Goal: Transaction & Acquisition: Purchase product/service

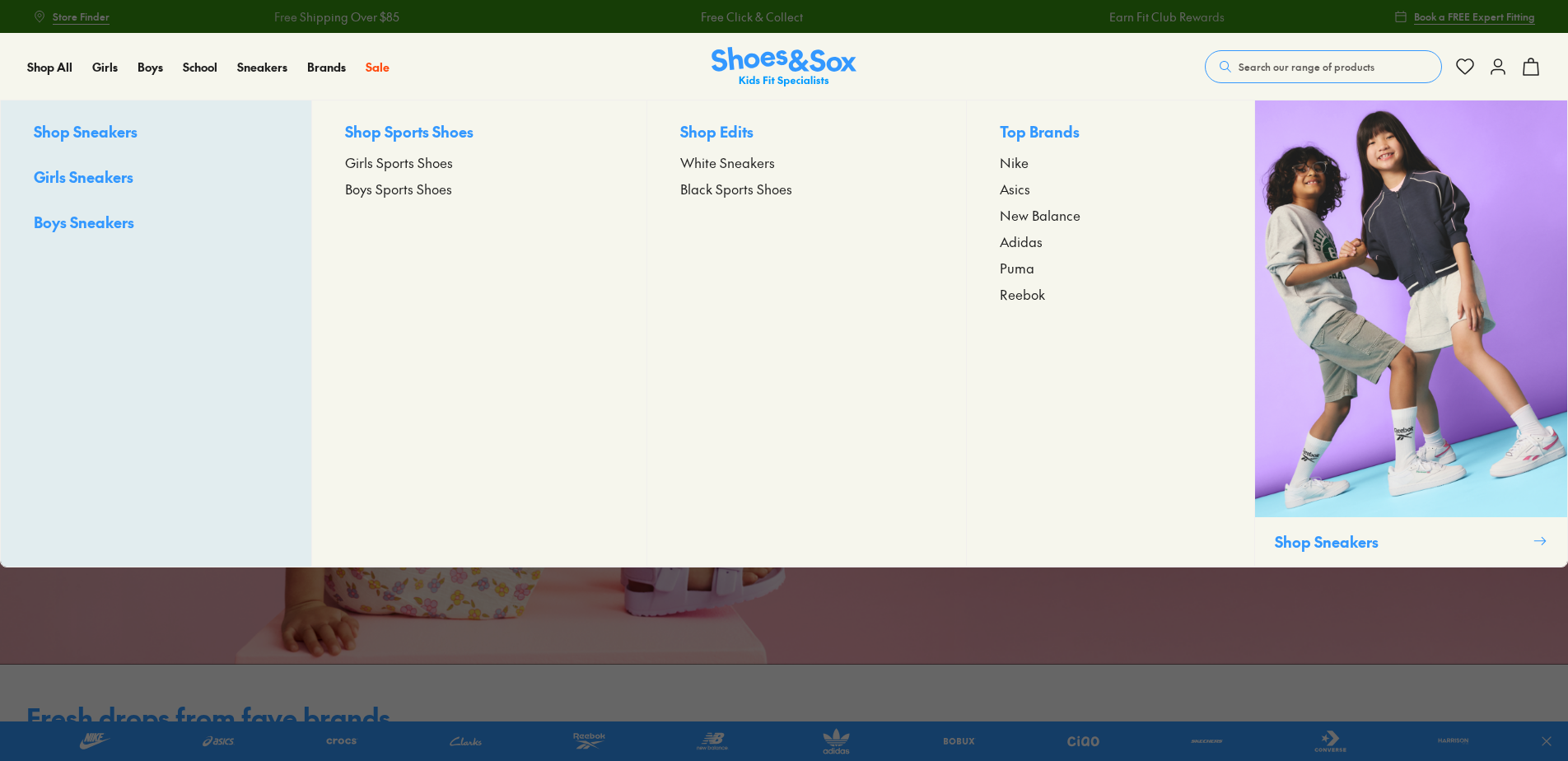
click at [375, 163] on span "Girls Sports Shoes" at bounding box center [398, 163] width 107 height 20
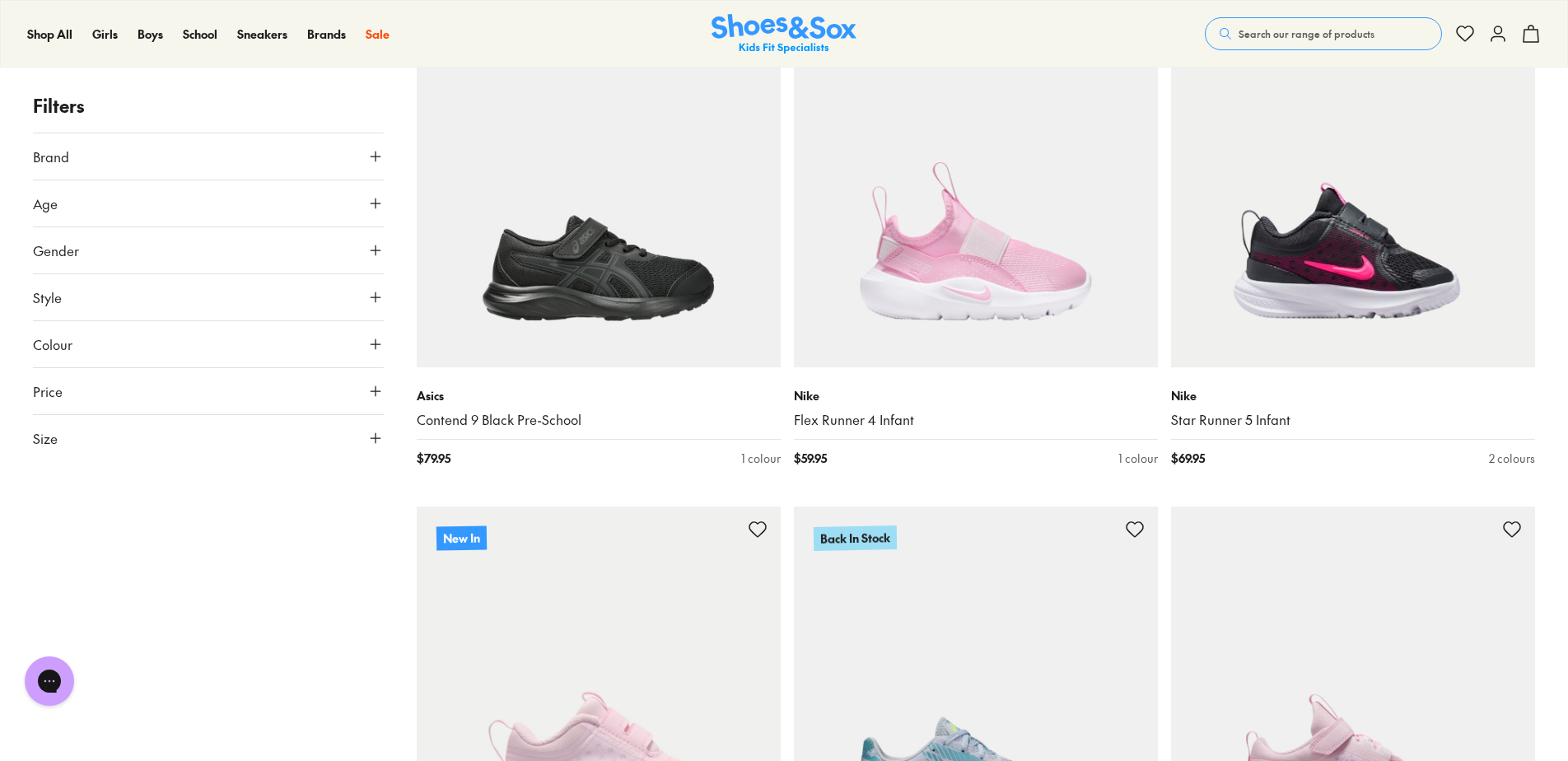
click at [375, 157] on use at bounding box center [376, 157] width 10 height 10
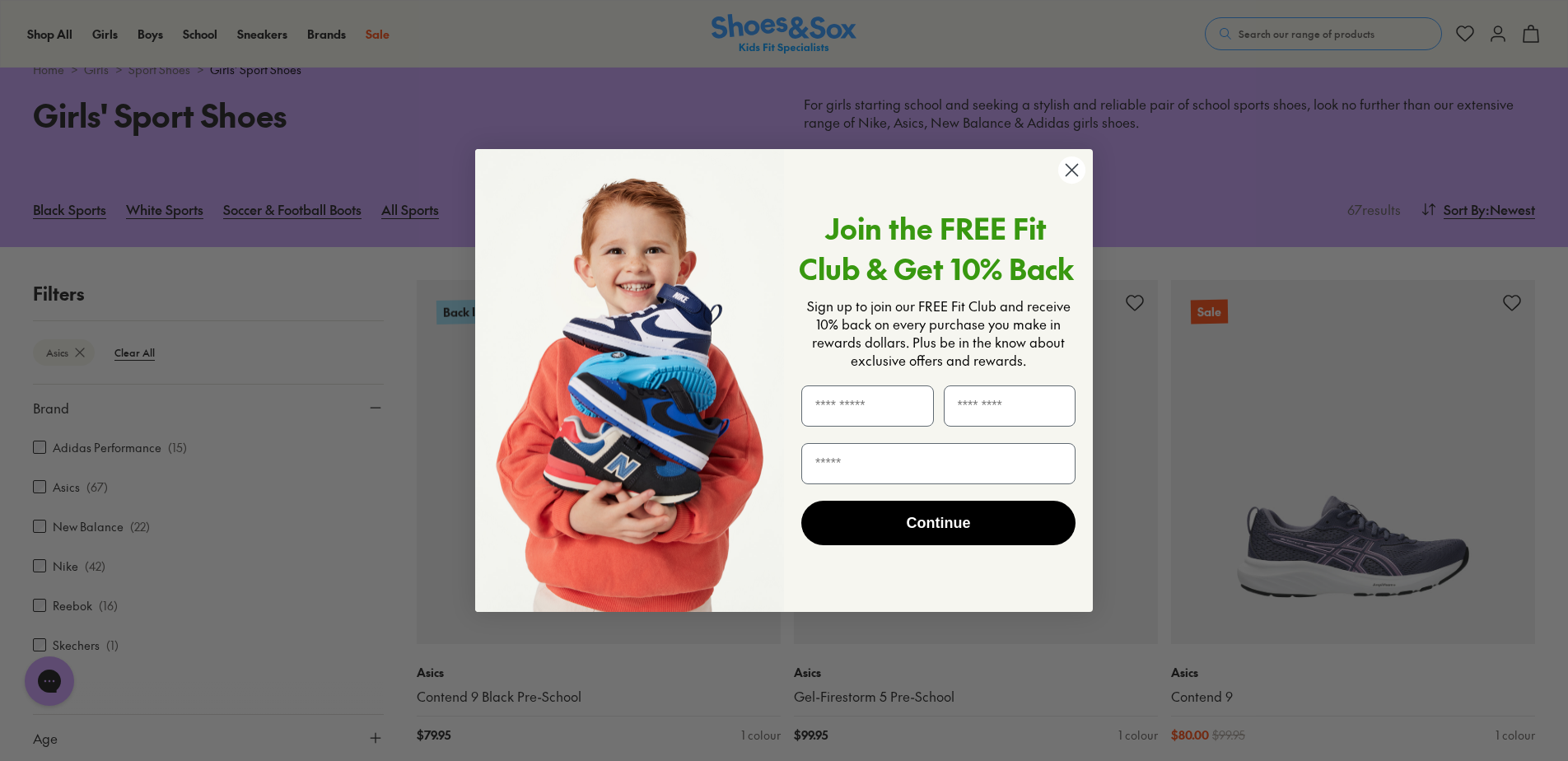
click at [42, 528] on div "Close dialog Join the FREE Fit Club & Get 10% Back Sign up to join our FREE Fit…" at bounding box center [784, 380] width 1568 height 761
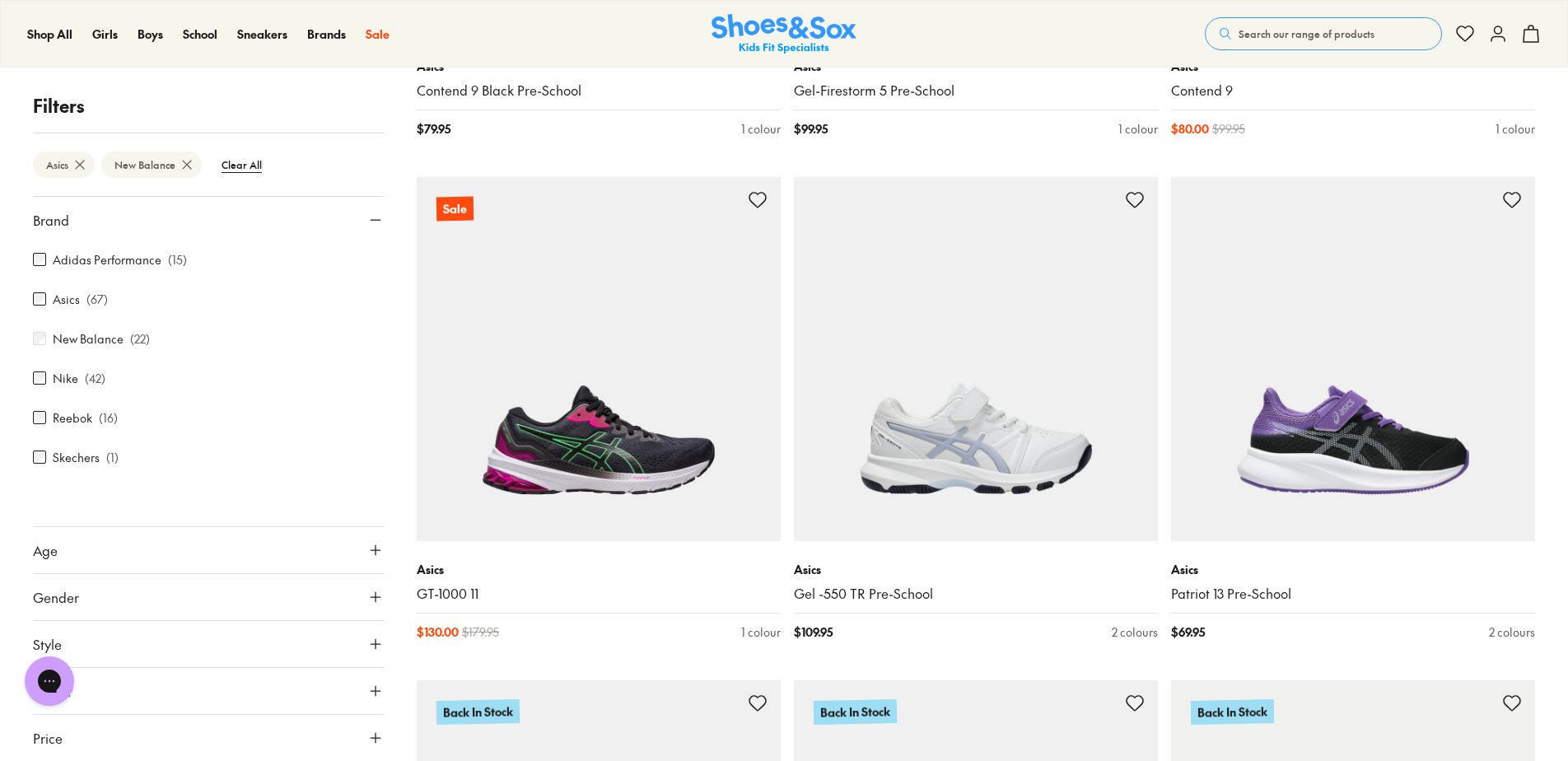
scroll to position [47, 0]
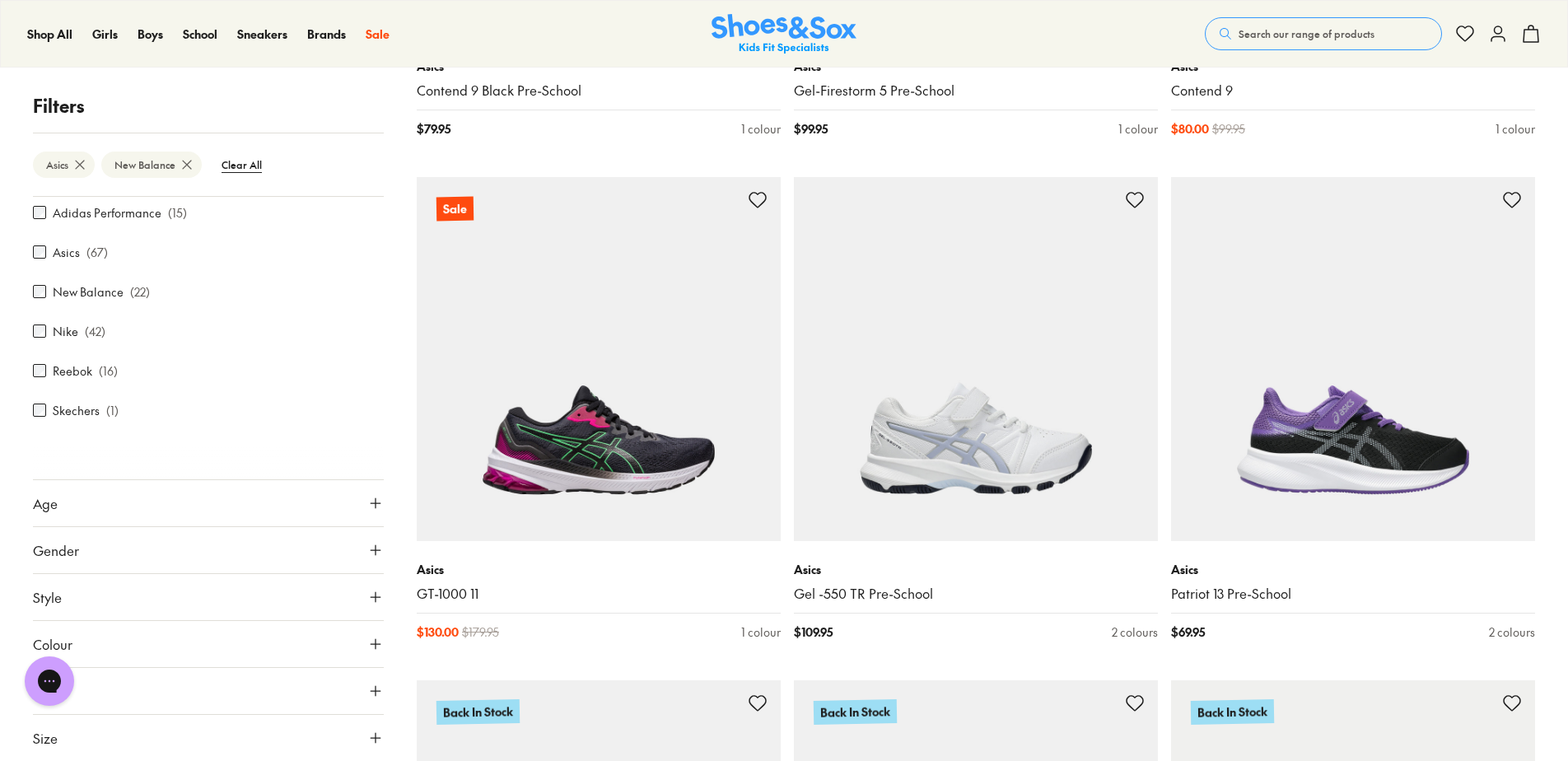
click at [367, 600] on icon at bounding box center [376, 598] width 17 height 17
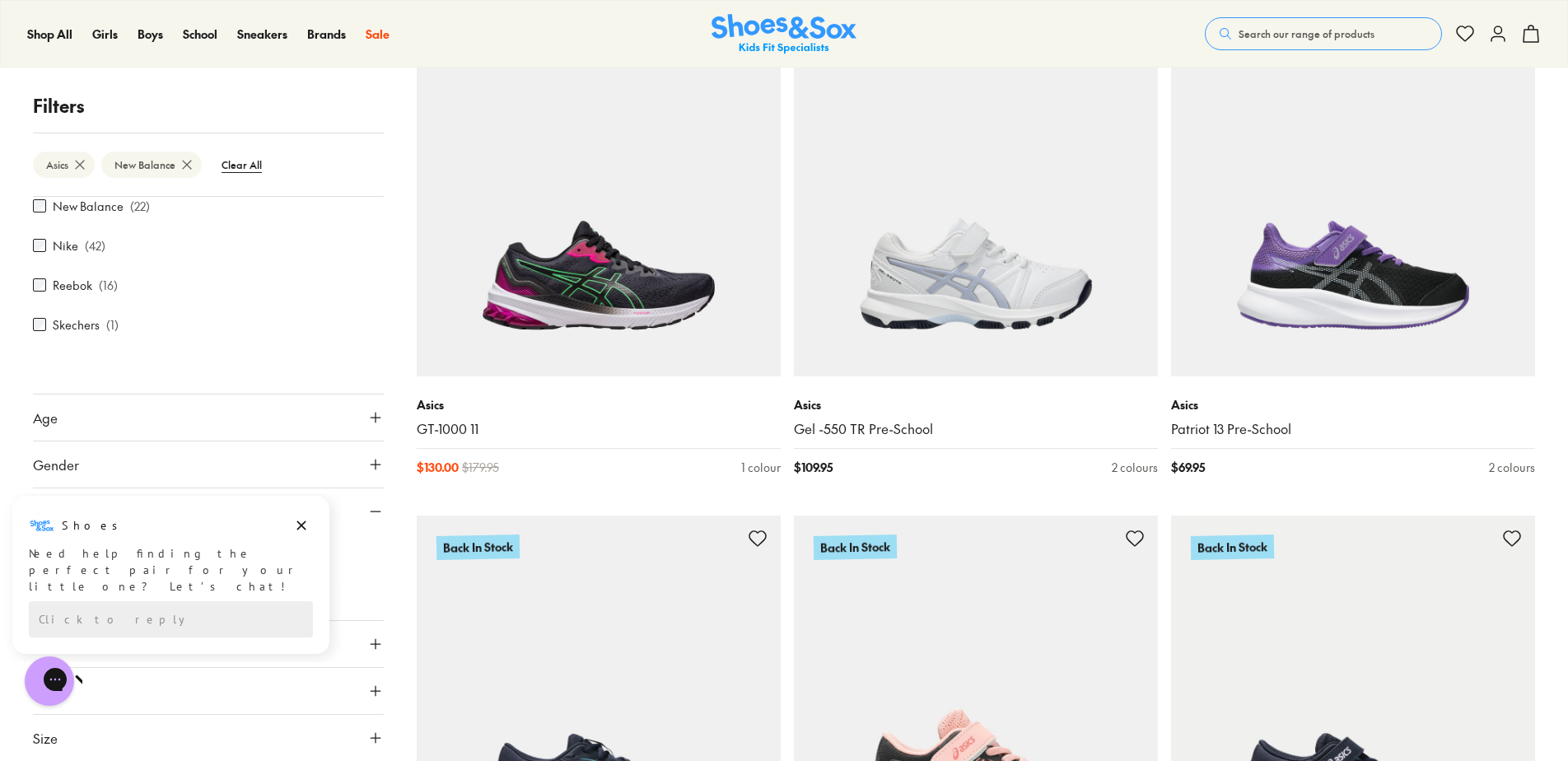
scroll to position [1154, 0]
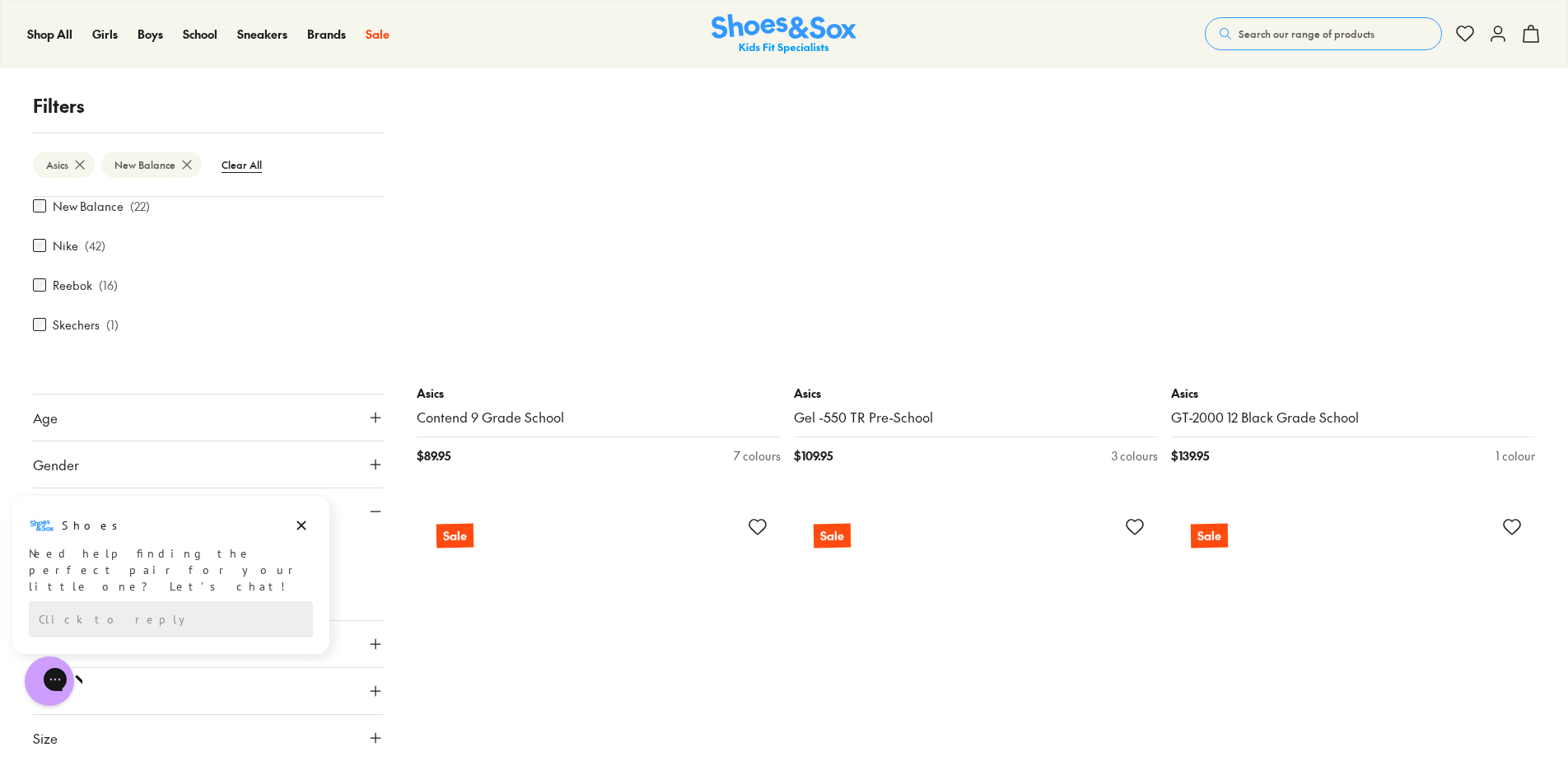
scroll to position [9720, 0]
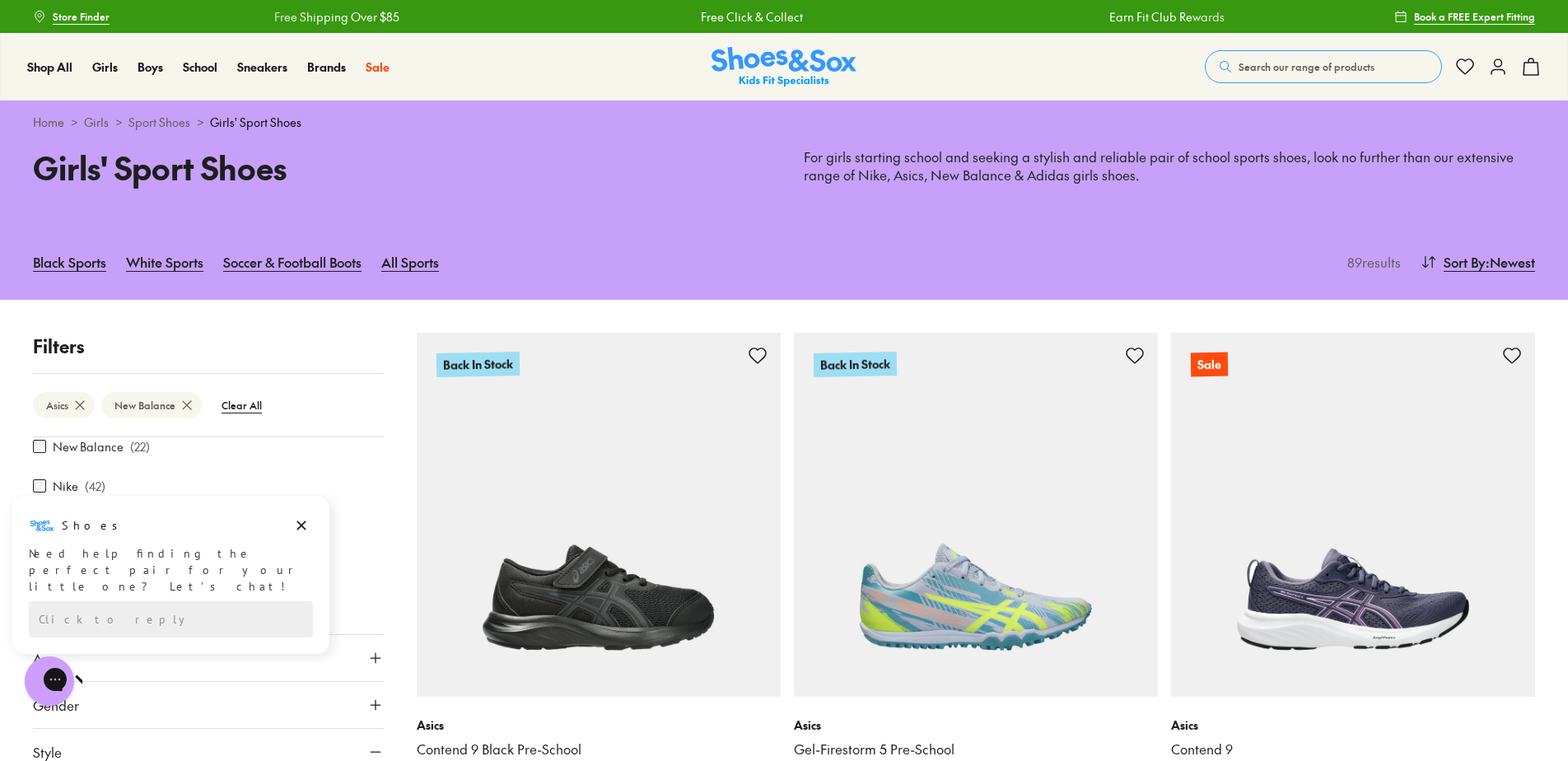
click at [82, 22] on span "Store Finder" at bounding box center [81, 17] width 57 height 15
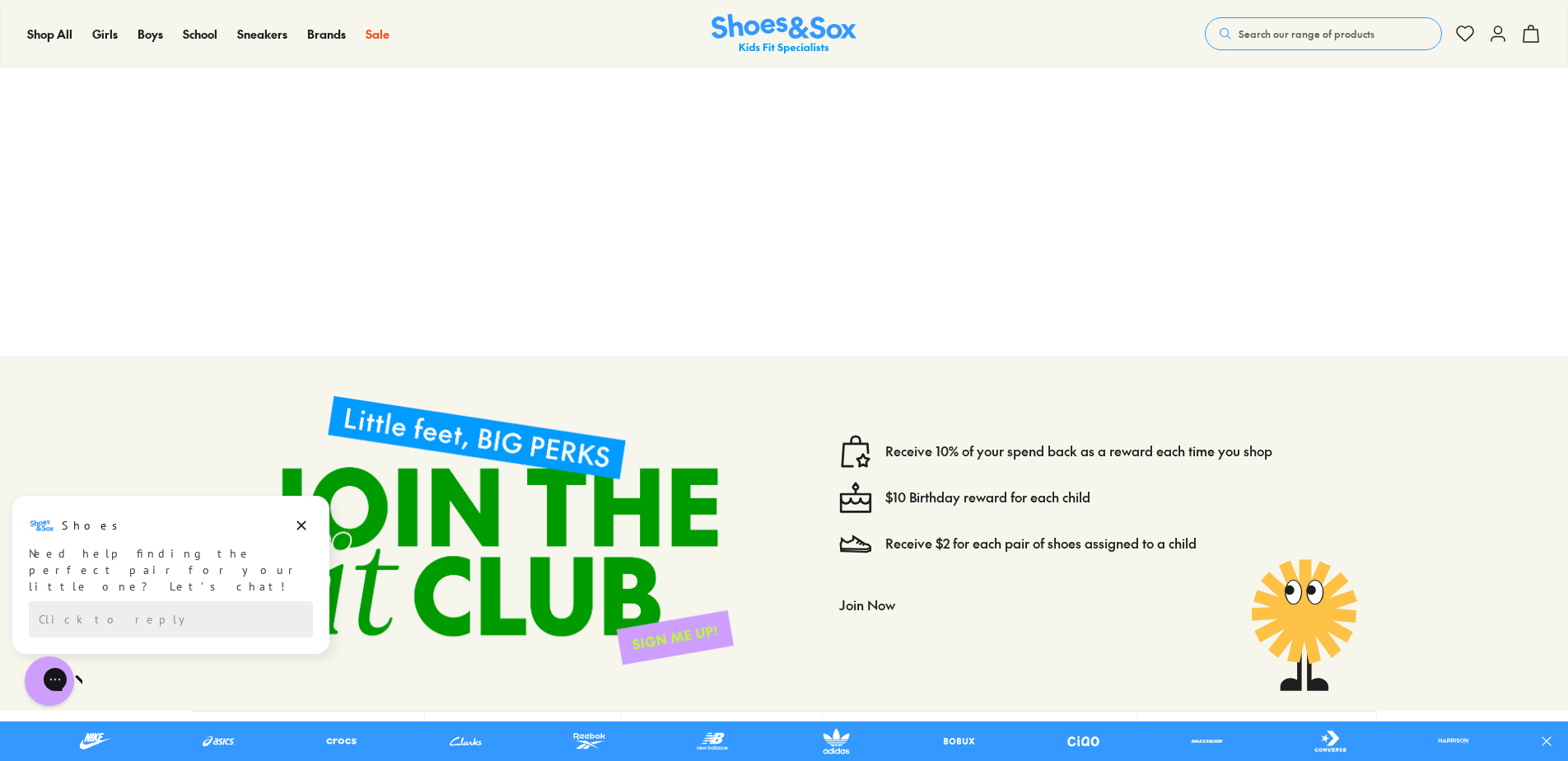
scroll to position [659, 0]
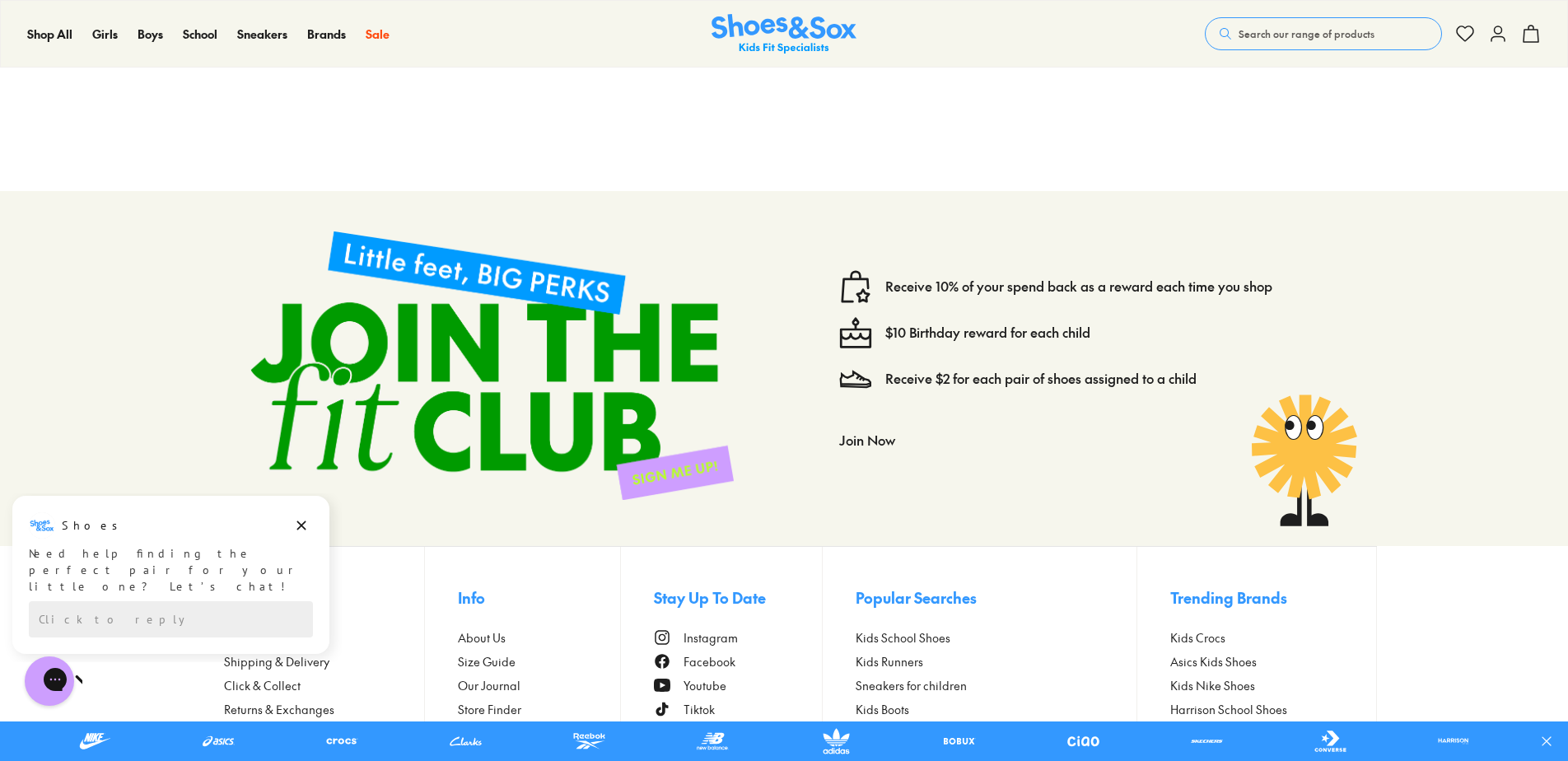
click at [1500, 35] on icon at bounding box center [1498, 34] width 20 height 20
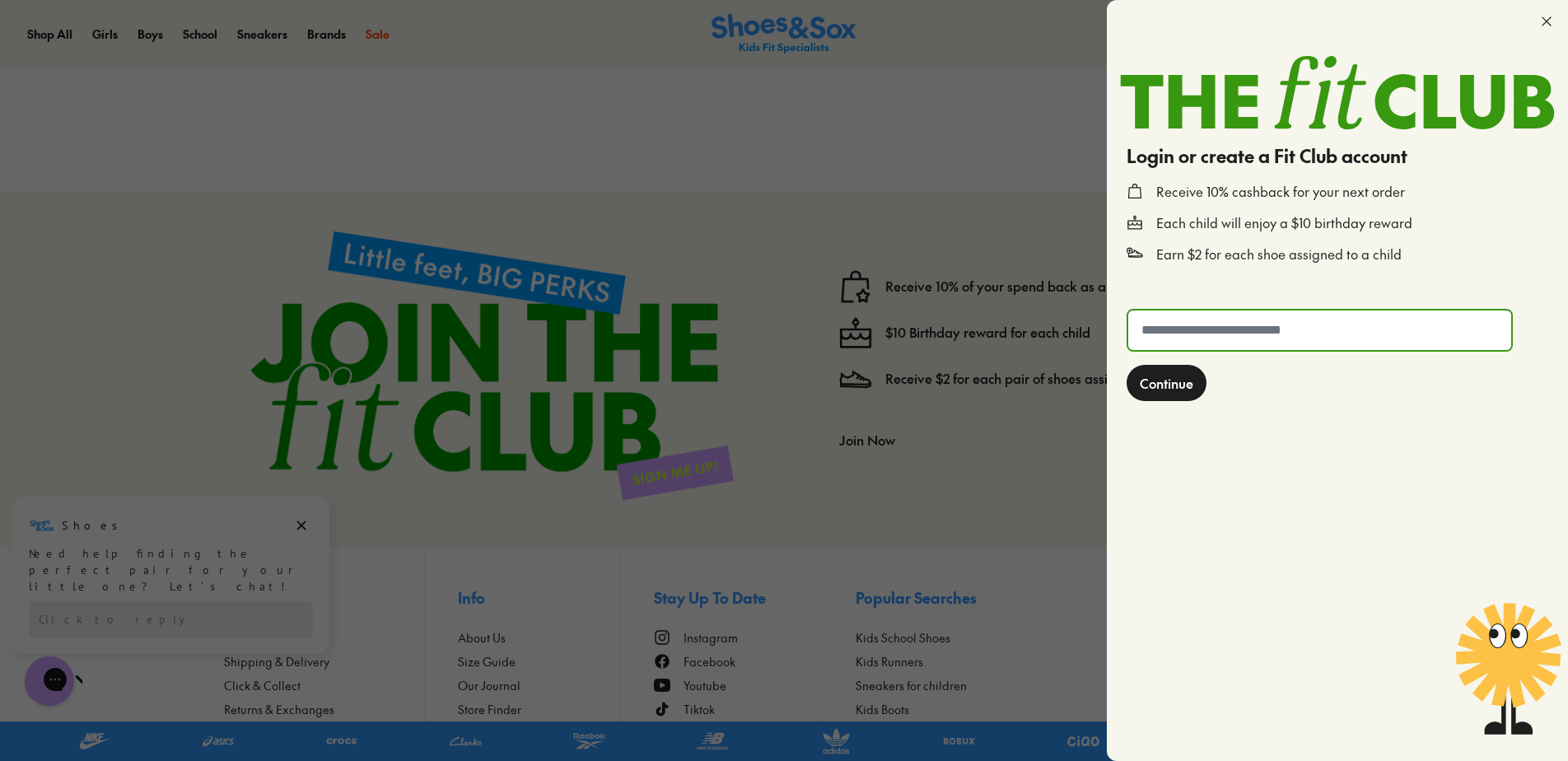
click at [1336, 323] on input "text" at bounding box center [1320, 330] width 383 height 39
type input "**********"
click at [1198, 388] on button "Continue" at bounding box center [1166, 383] width 80 height 36
